Goal: Information Seeking & Learning: Learn about a topic

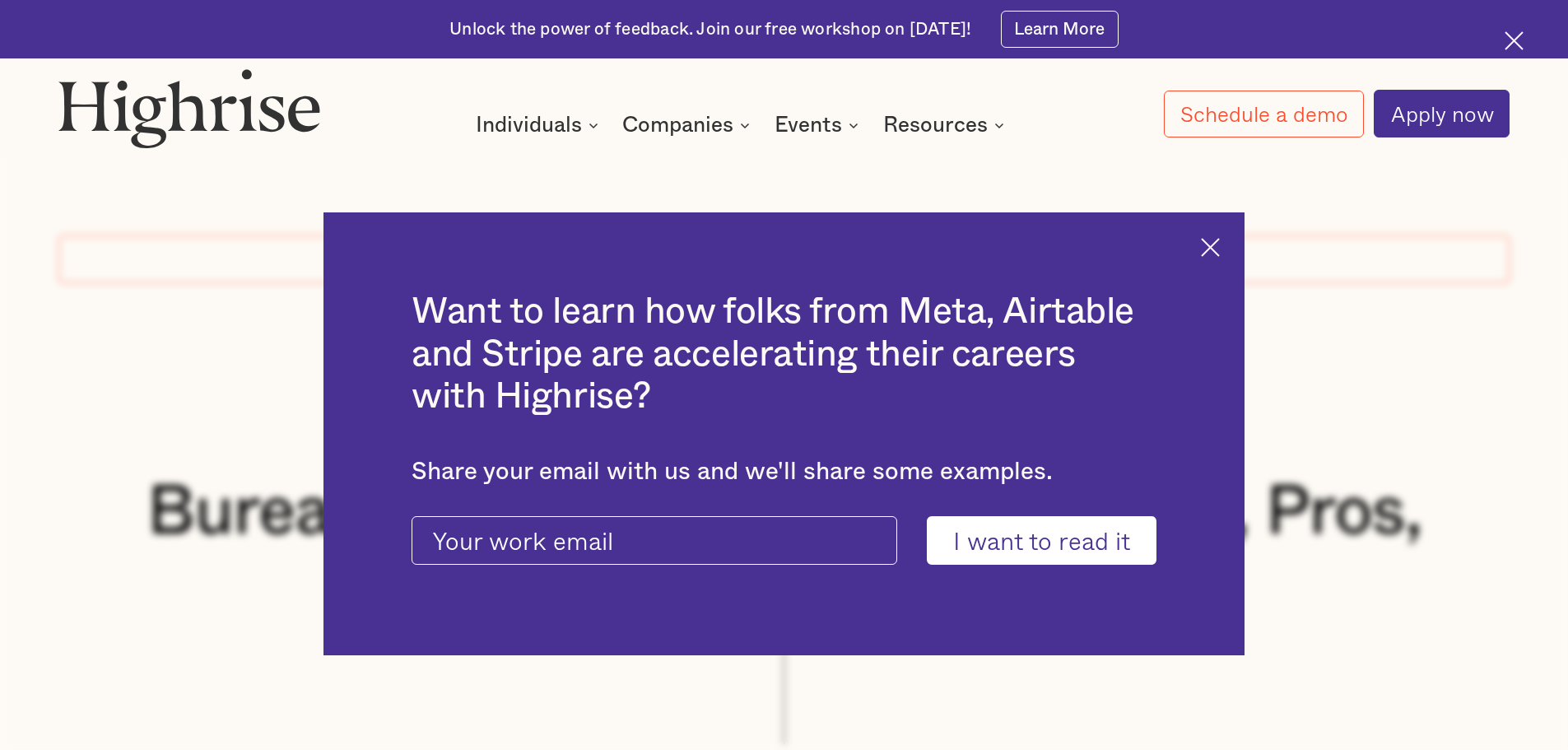
click at [1220, 248] on img at bounding box center [1211, 247] width 19 height 19
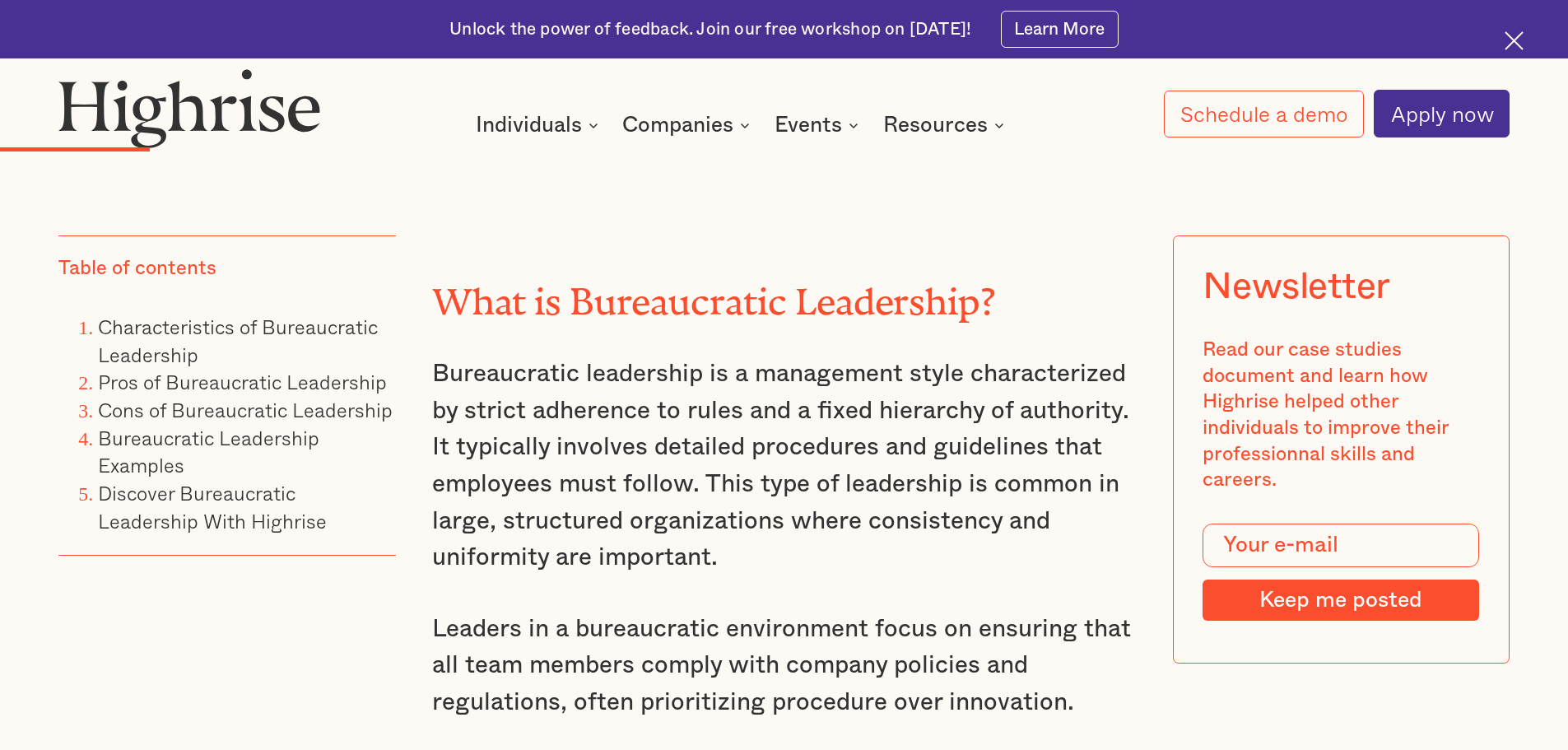
scroll to position [2890, 0]
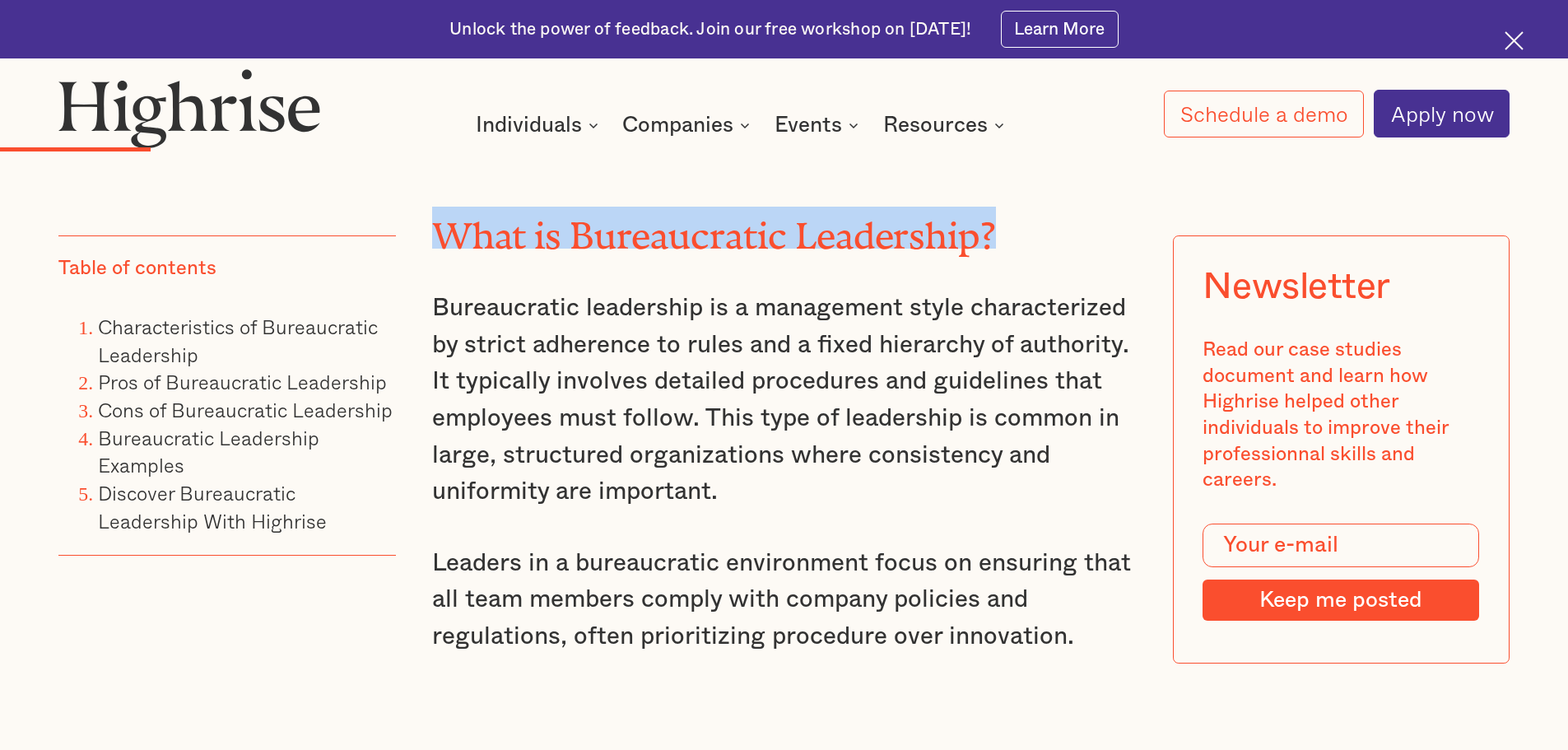
drag, startPoint x: 432, startPoint y: 231, endPoint x: 995, endPoint y: 217, distance: 563.2
click at [995, 217] on h2 "What is Bureaucratic Leadership?" at bounding box center [784, 227] width 704 height 42
copy h2 "What is Bureaucratic Leadership?"
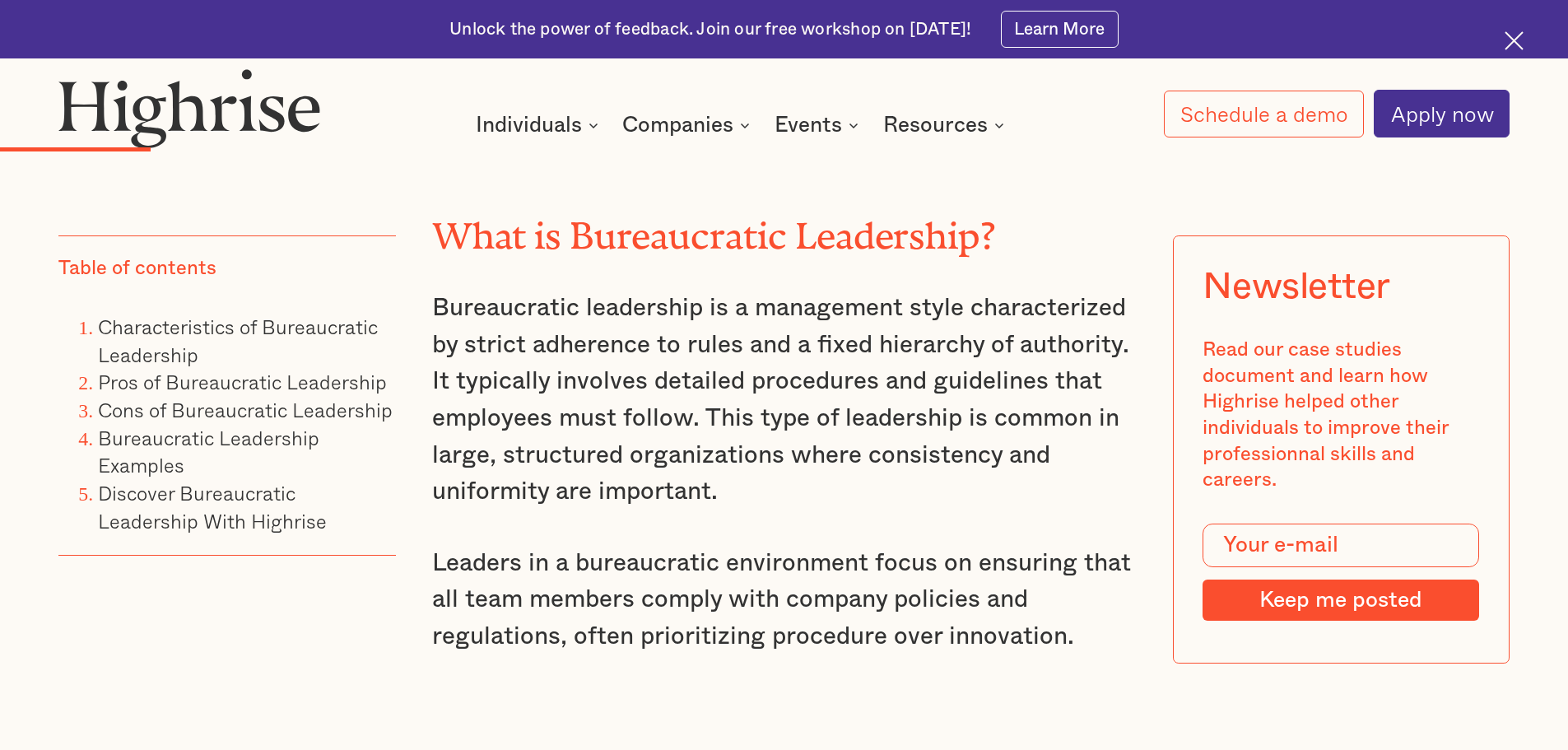
click at [553, 395] on p "Bureaucratic leadership is a management style characterized by strict adherence…" at bounding box center [784, 400] width 704 height 221
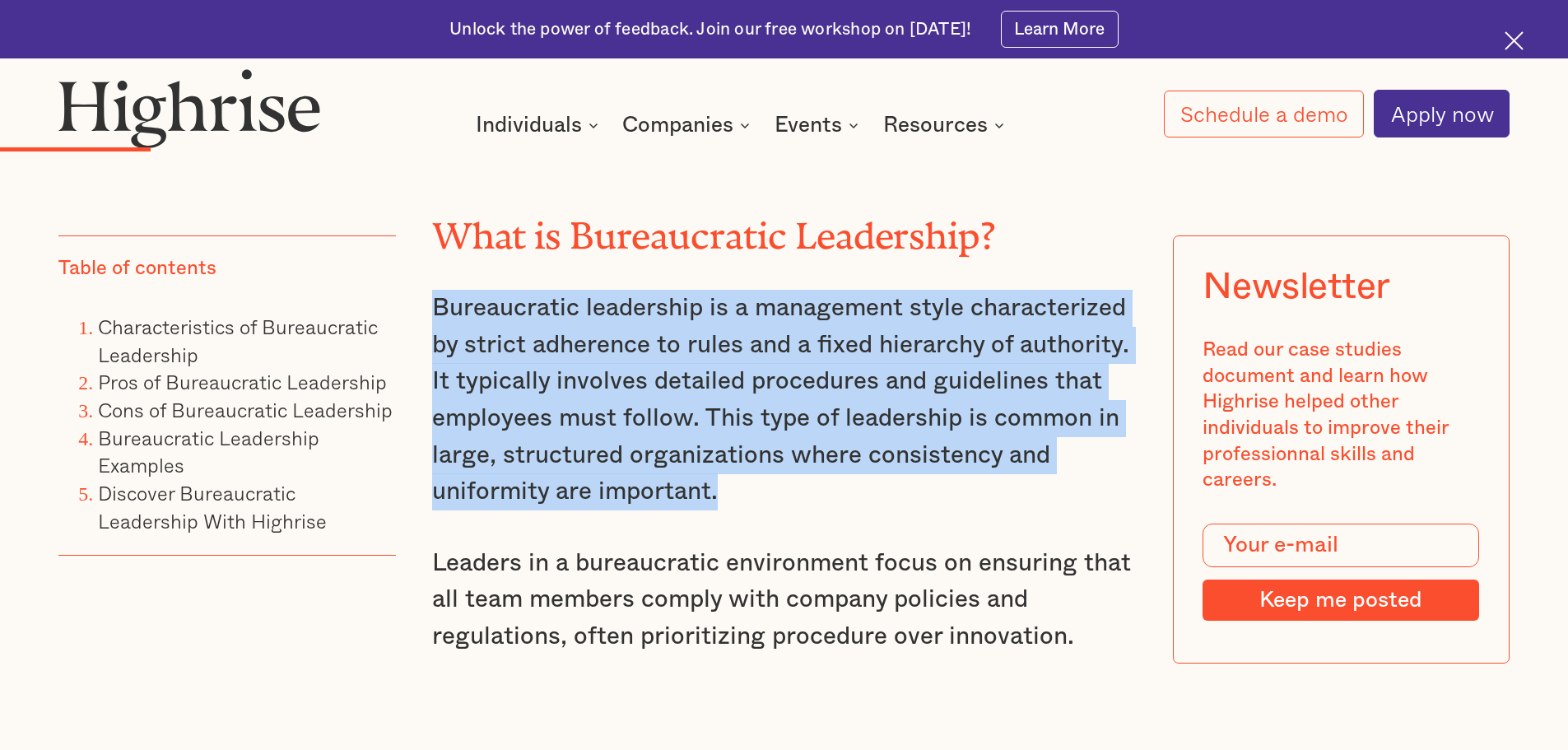
drag, startPoint x: 429, startPoint y: 316, endPoint x: 897, endPoint y: 512, distance: 507.4
click at [897, 510] on p "Bureaucratic leadership is a management style characterized by strict adherence…" at bounding box center [784, 400] width 704 height 221
copy p "Bureaucratic leadership is a management style characterized by strict adherence…"
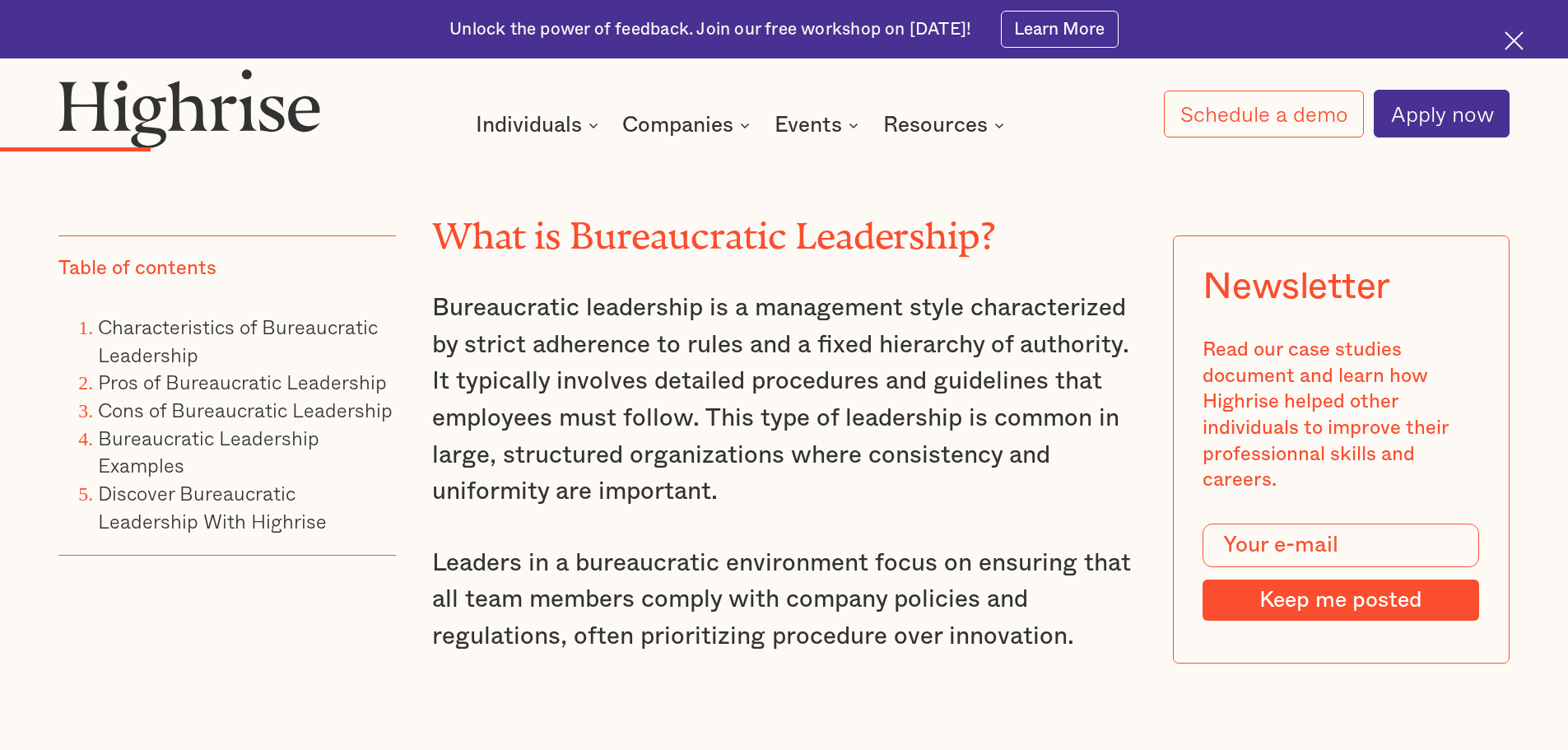
click at [690, 560] on p "Leaders in a bureaucratic environment focus on ensuring that all team members c…" at bounding box center [784, 600] width 704 height 110
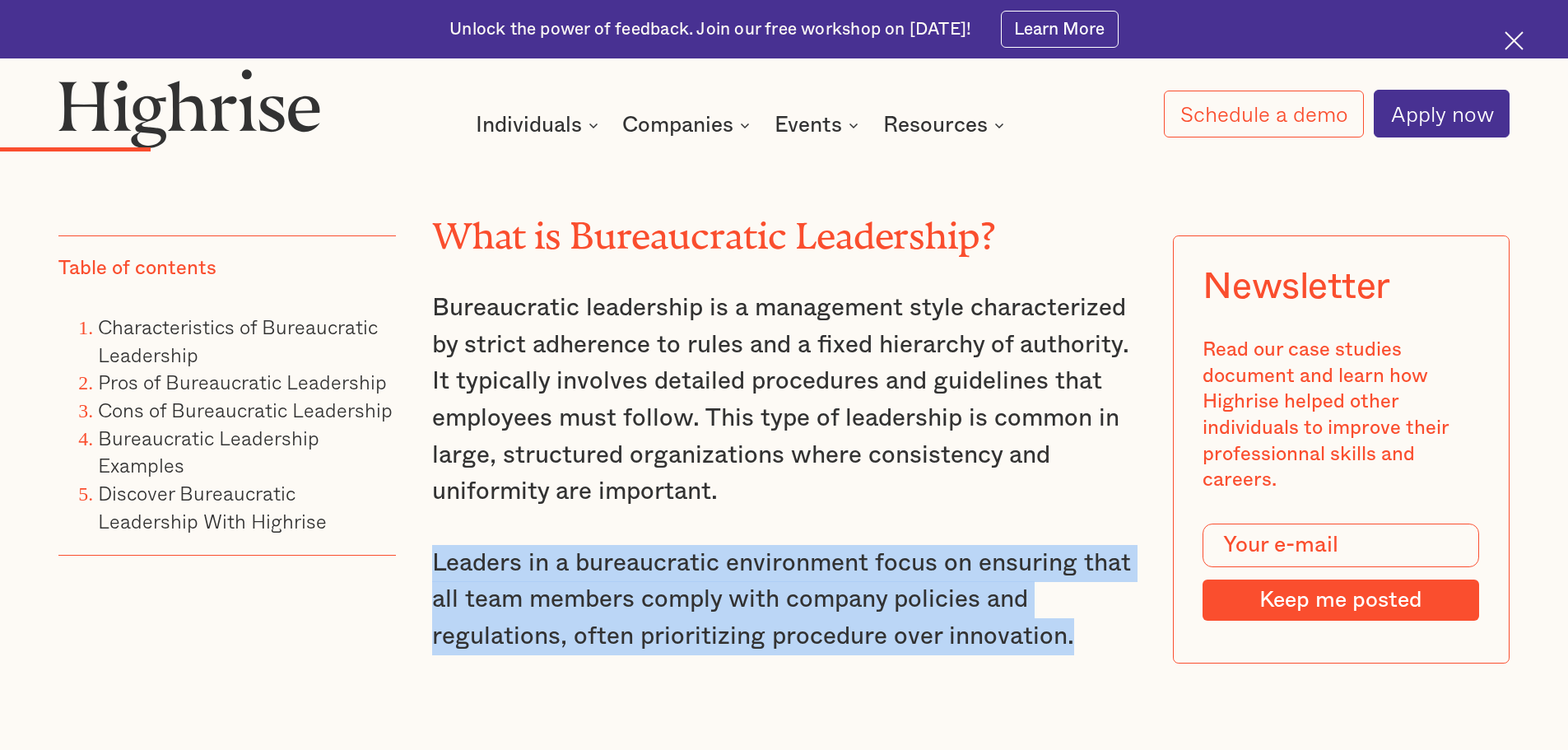
drag, startPoint x: 430, startPoint y: 577, endPoint x: 1076, endPoint y: 650, distance: 650.1
click at [1076, 650] on p "Leaders in a bureaucratic environment focus on ensuring that all team members c…" at bounding box center [784, 600] width 704 height 110
copy p "Leaders in a bureaucratic environment focus on ensuring that all team members c…"
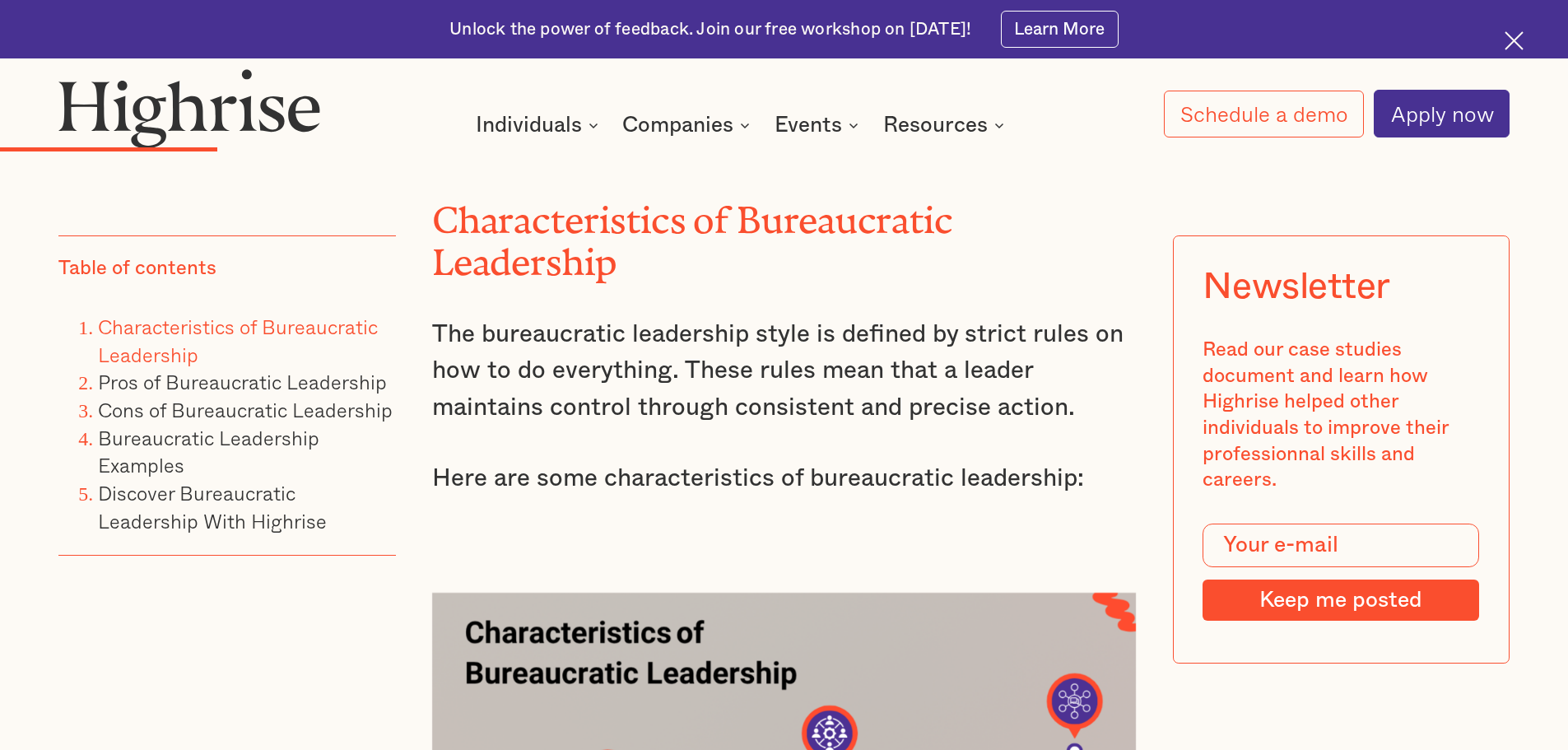
scroll to position [3437, 0]
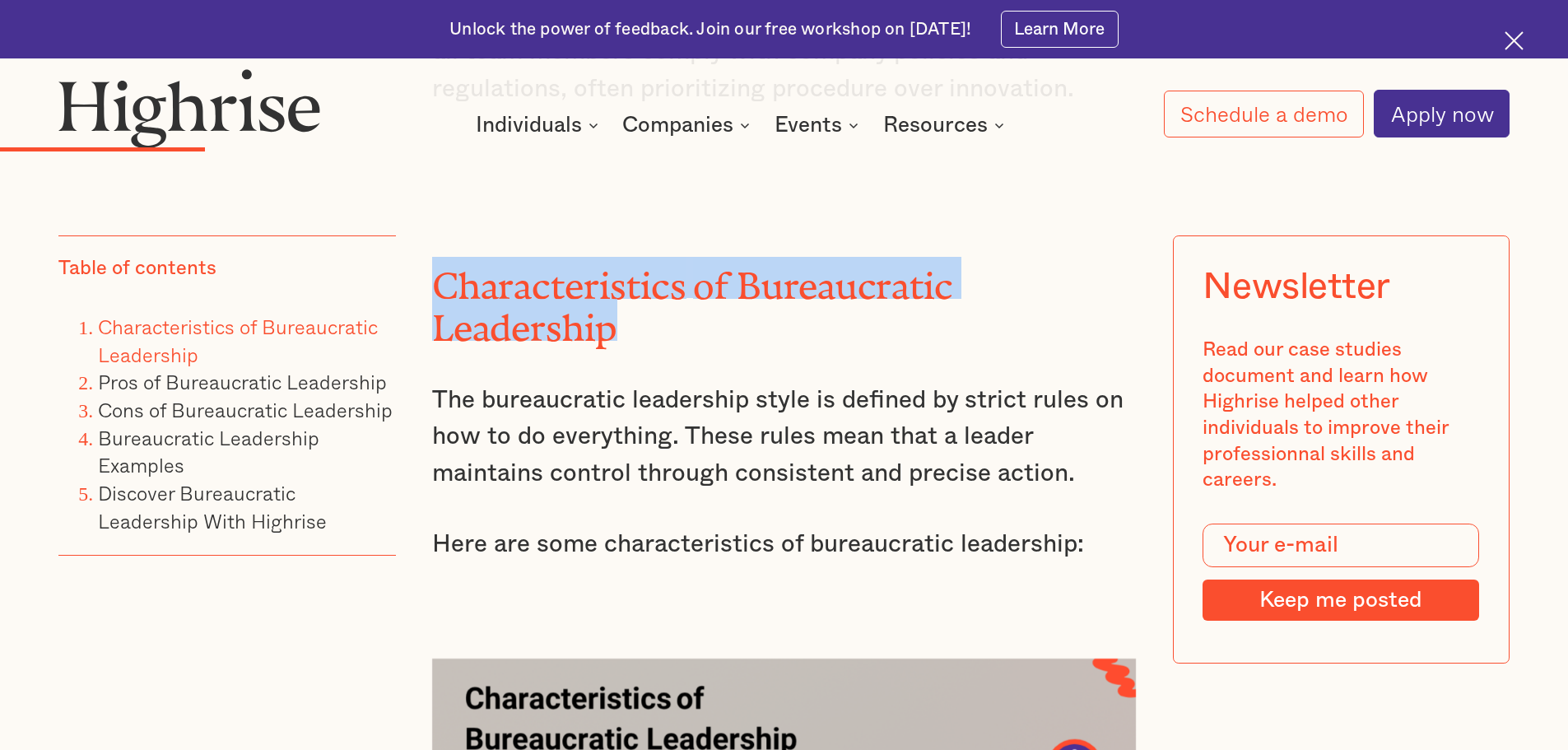
drag, startPoint x: 435, startPoint y: 283, endPoint x: 627, endPoint y: 325, distance: 196.5
click at [627, 325] on h2 "Characteristics of Bureaucratic Leadership" at bounding box center [784, 298] width 704 height 83
copy h2 "Characteristics of Bureaucratic Leadership"
click at [568, 492] on p "The bureaucratic leadership style is defined by strict rules on how to do every…" at bounding box center [784, 437] width 704 height 110
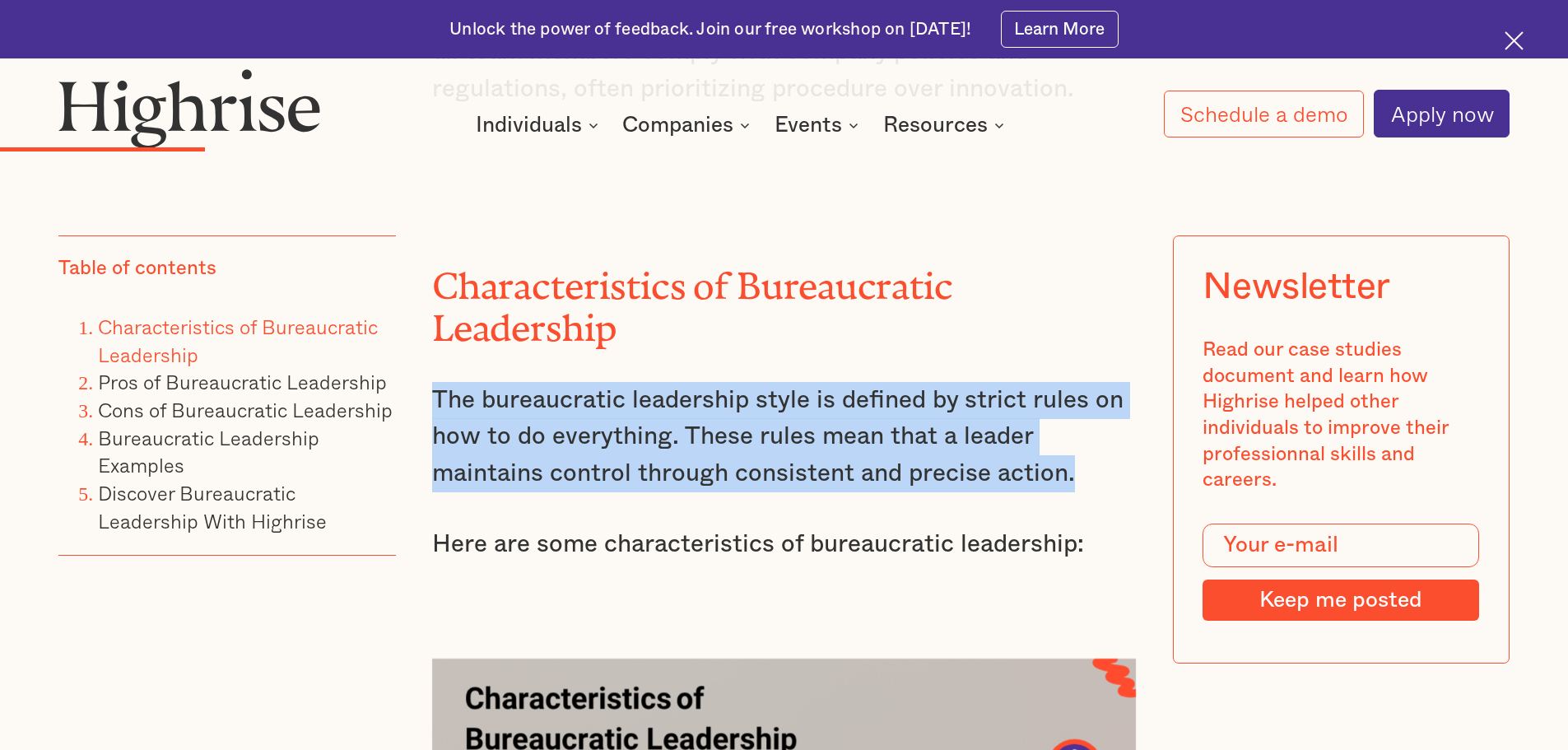
drag, startPoint x: 434, startPoint y: 417, endPoint x: 1072, endPoint y: 486, distance: 641.7
click at [1072, 486] on p "The bureaucratic leadership style is defined by strict rules on how to do every…" at bounding box center [784, 437] width 704 height 110
copy p "The bureaucratic leadership style is defined by strict rules on how to do every…"
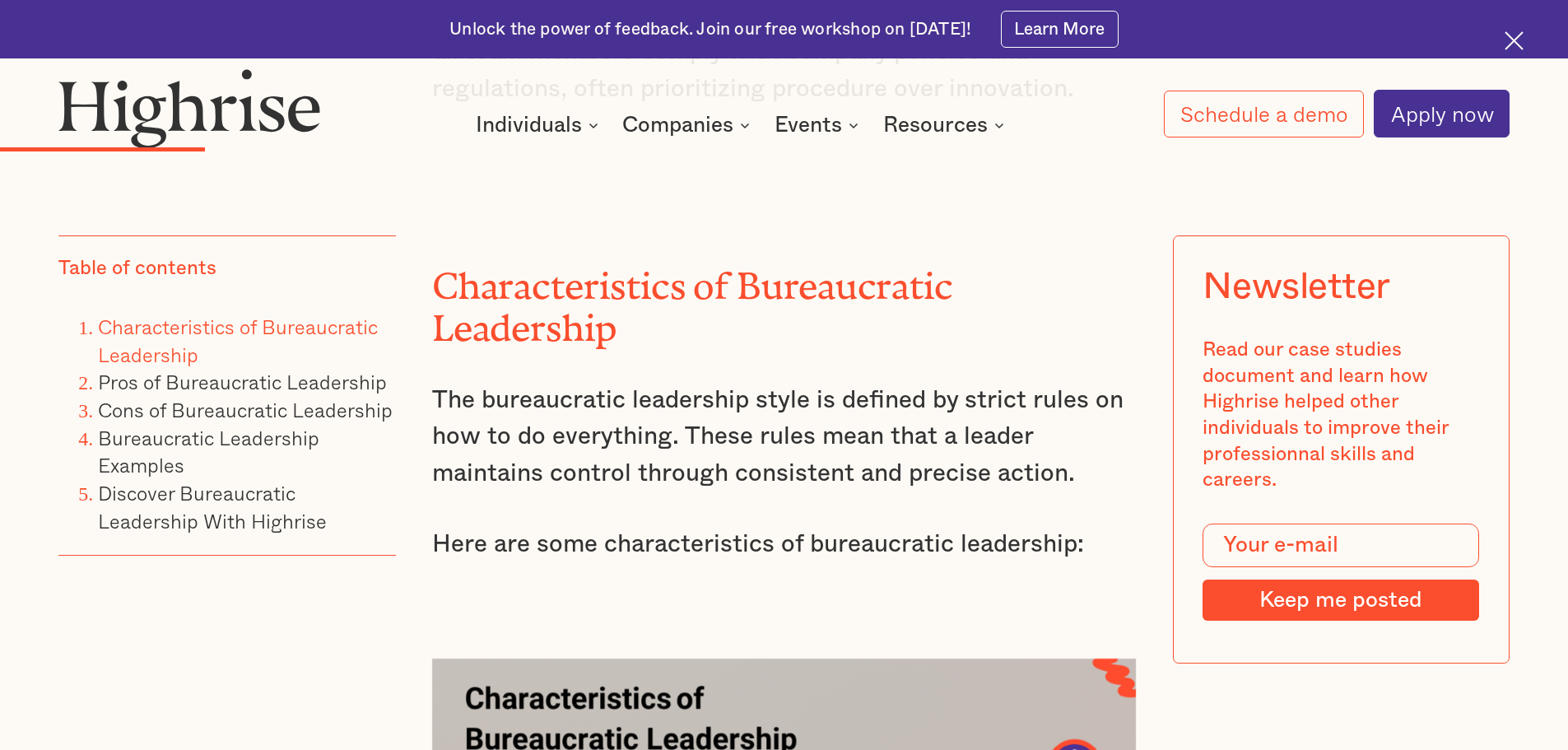
click at [776, 560] on p "Here are some characteristics of bureaucratic leadership:" at bounding box center [784, 544] width 704 height 37
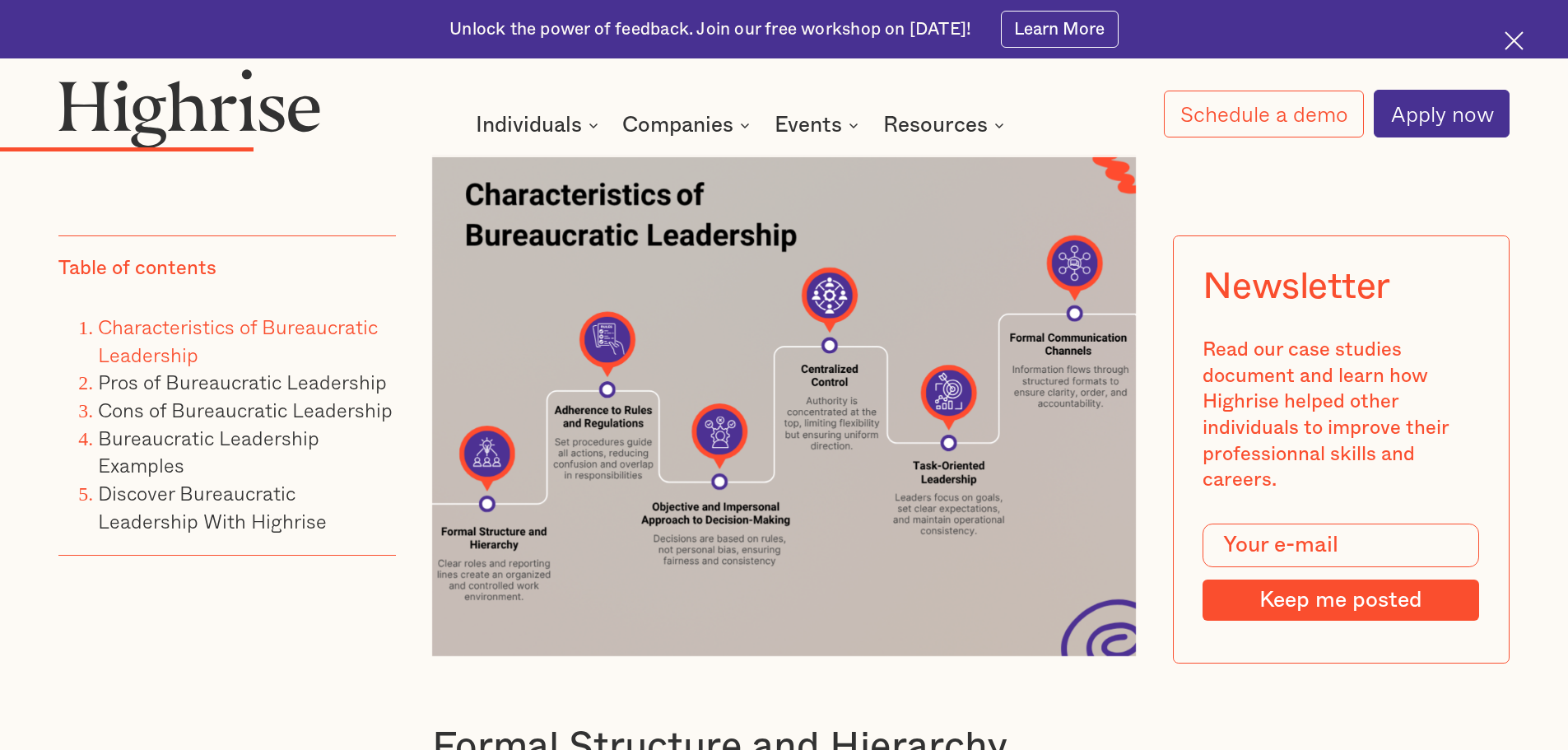
scroll to position [3963, 0]
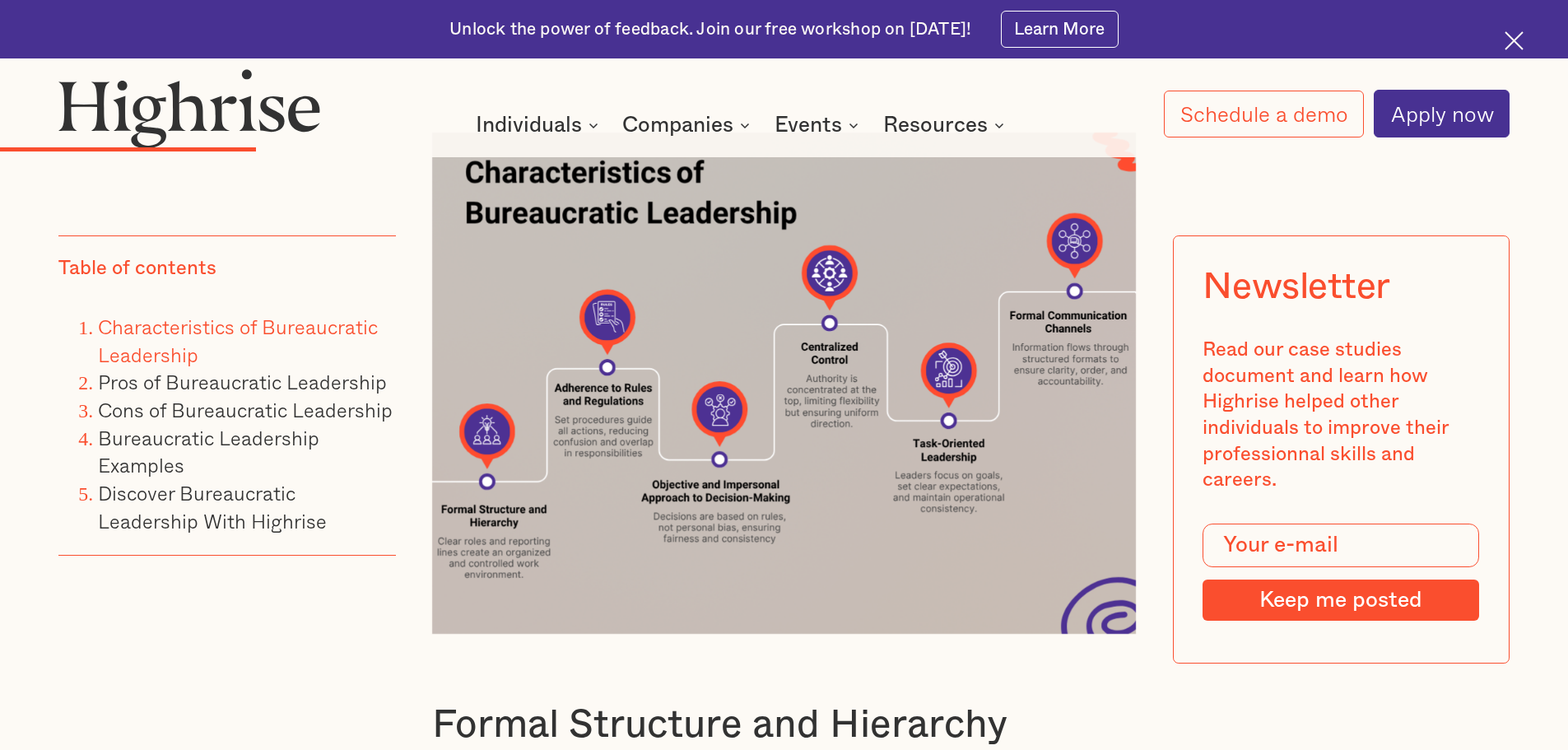
click at [369, 688] on div "Table of contents Characteristics of Bureaucratic Leadership Pros of Bureaucrat…" at bounding box center [226, 480] width 337 height 490
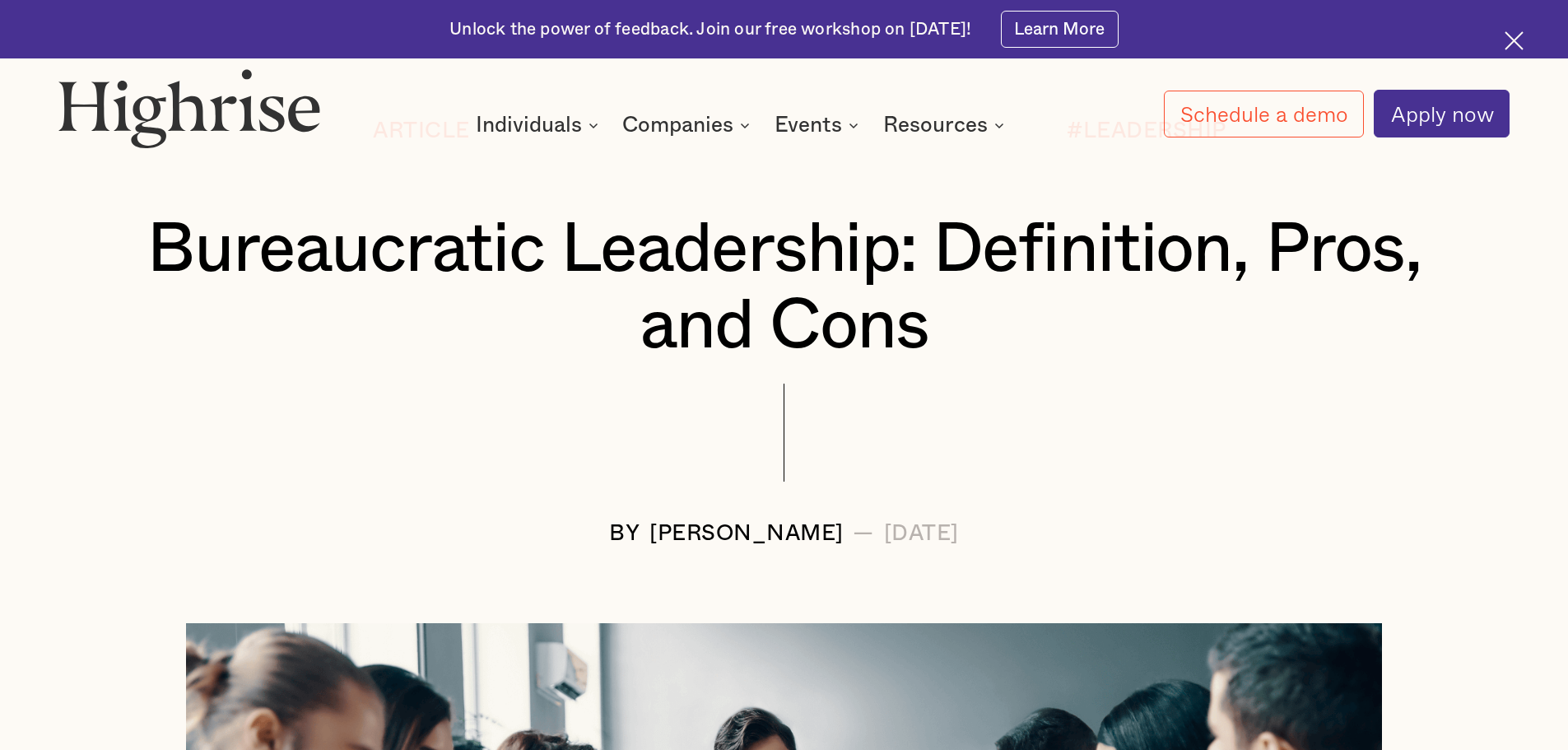
scroll to position [0, 0]
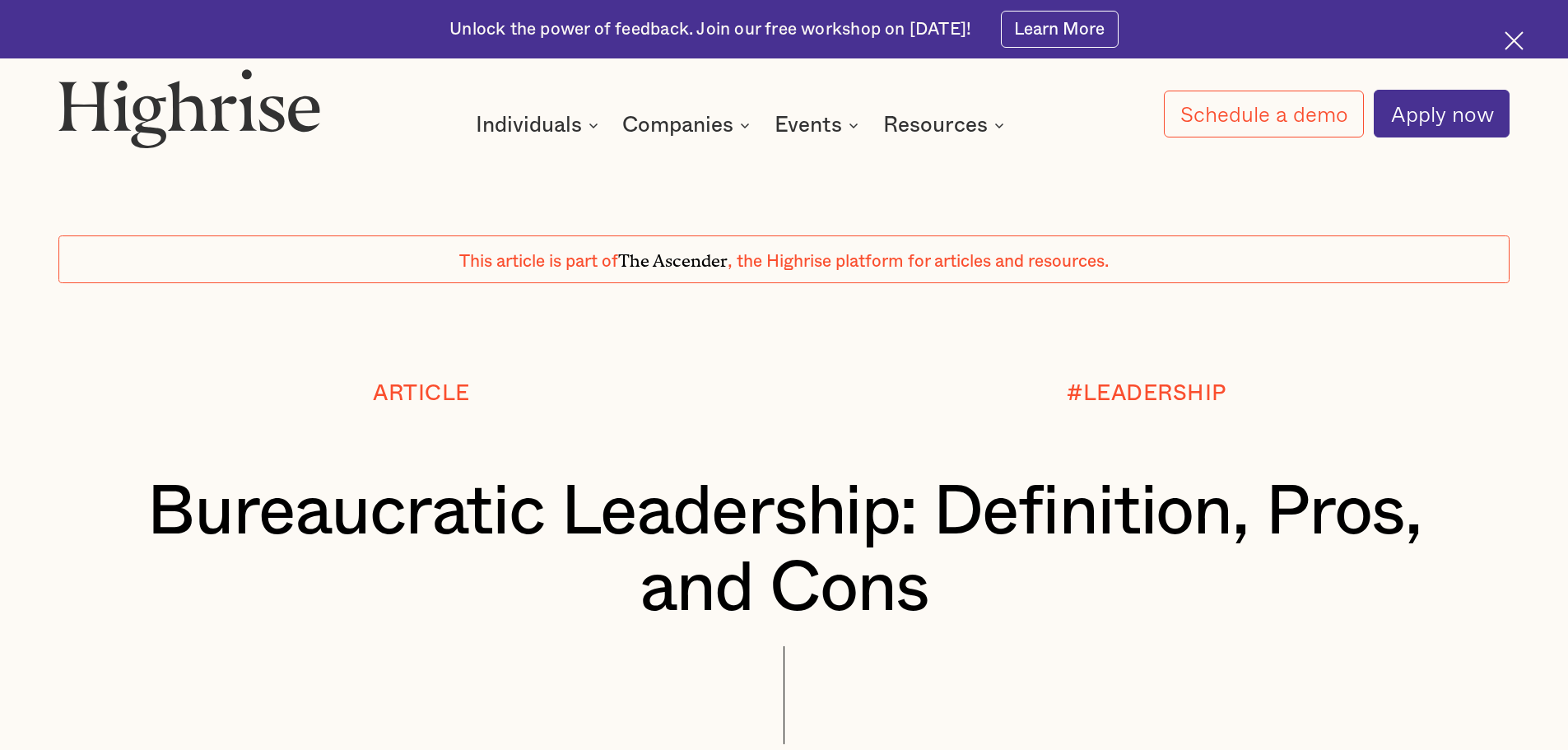
click at [148, 385] on div "Article" at bounding box center [421, 393] width 726 height 24
